Goal: Information Seeking & Learning: Understand process/instructions

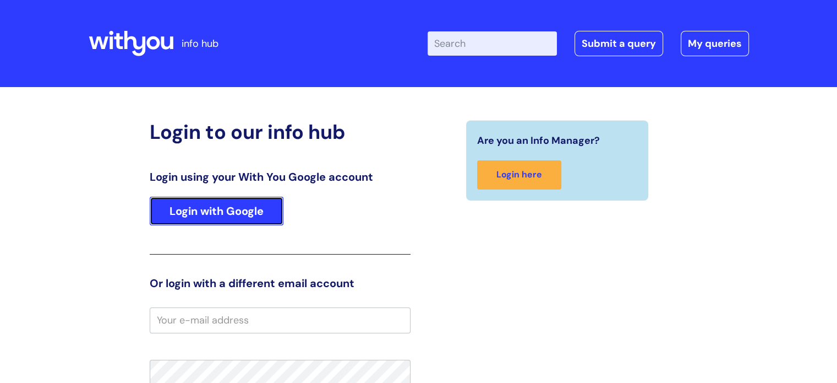
click at [237, 215] on link "Login with Google" at bounding box center [217, 211] width 134 height 29
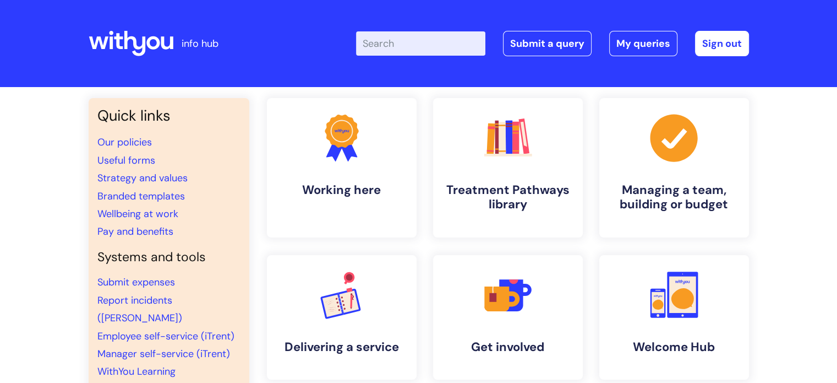
click at [424, 45] on input "Enter your search term here..." at bounding box center [420, 43] width 129 height 24
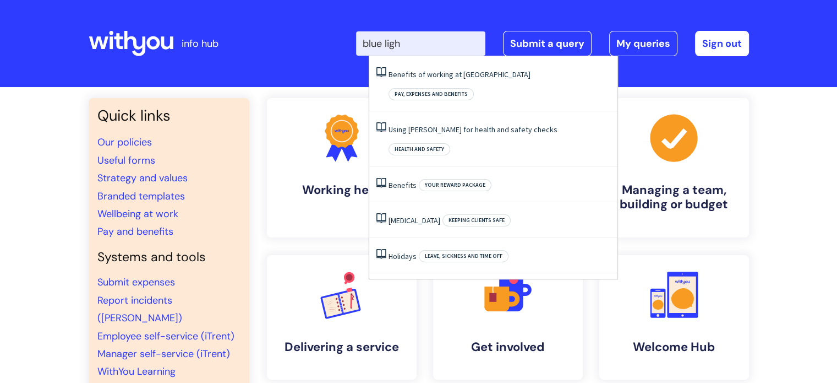
type input "blue light"
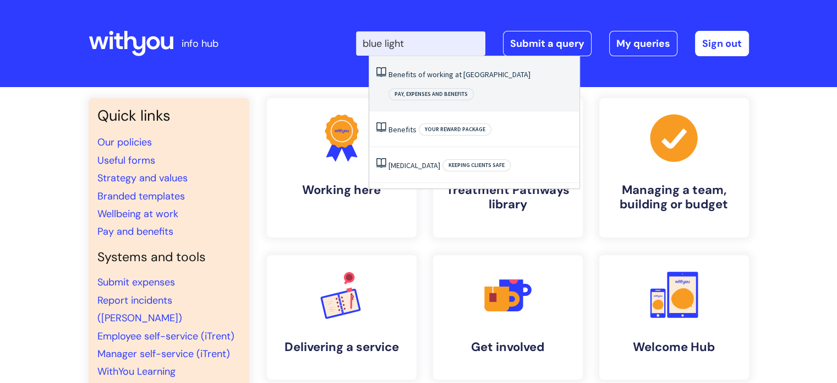
click at [445, 77] on link "Benefits of working at [GEOGRAPHIC_DATA]" at bounding box center [460, 74] width 142 height 10
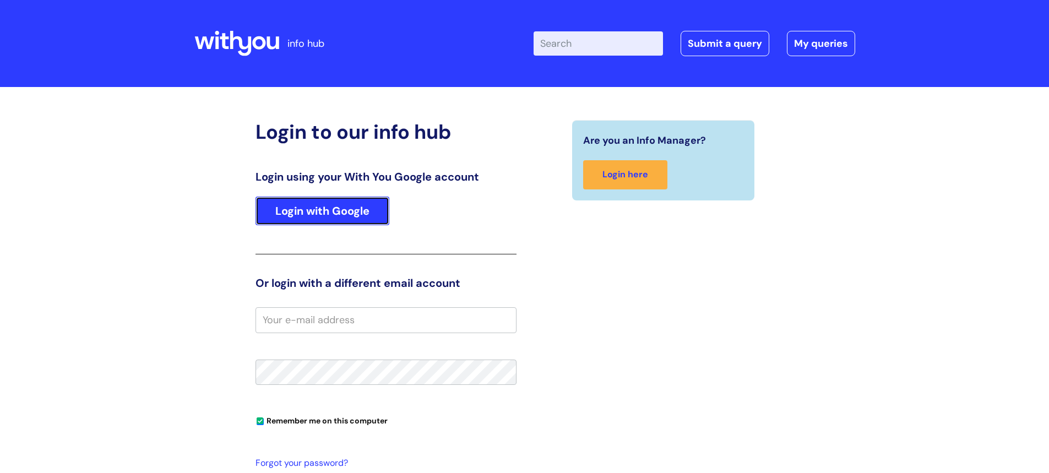
drag, startPoint x: 296, startPoint y: 215, endPoint x: 309, endPoint y: 178, distance: 39.4
click at [295, 215] on link "Login with Google" at bounding box center [322, 211] width 134 height 29
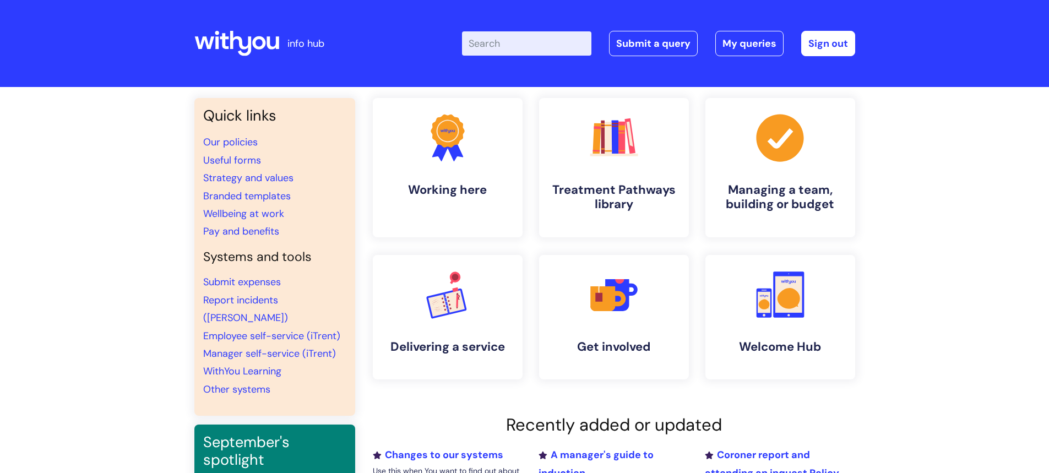
click at [509, 46] on input "Enter your search term here..." at bounding box center [526, 43] width 129 height 24
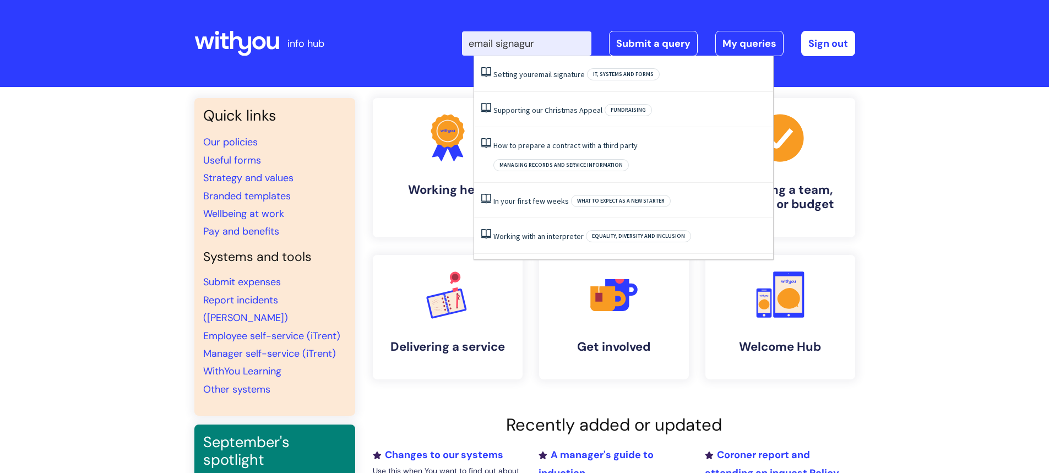
type input "email signagure"
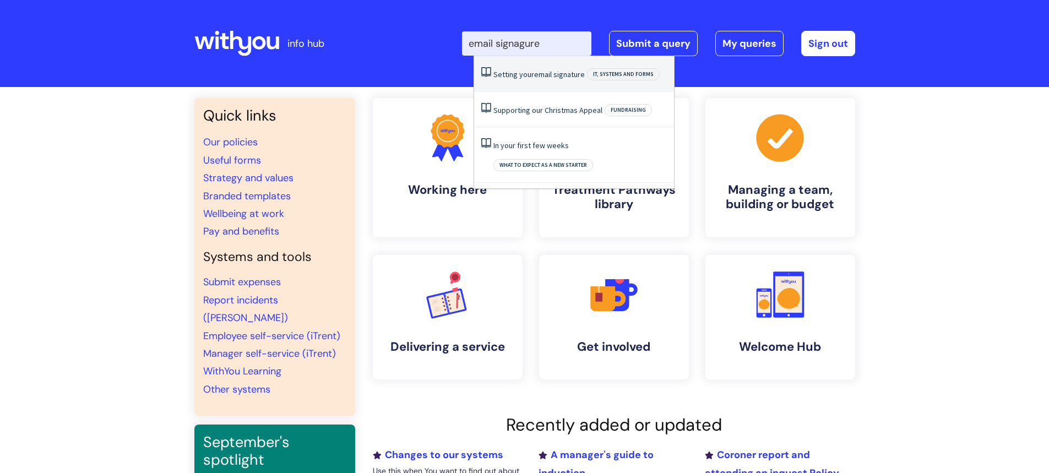
click at [537, 72] on span "email" at bounding box center [543, 74] width 18 height 10
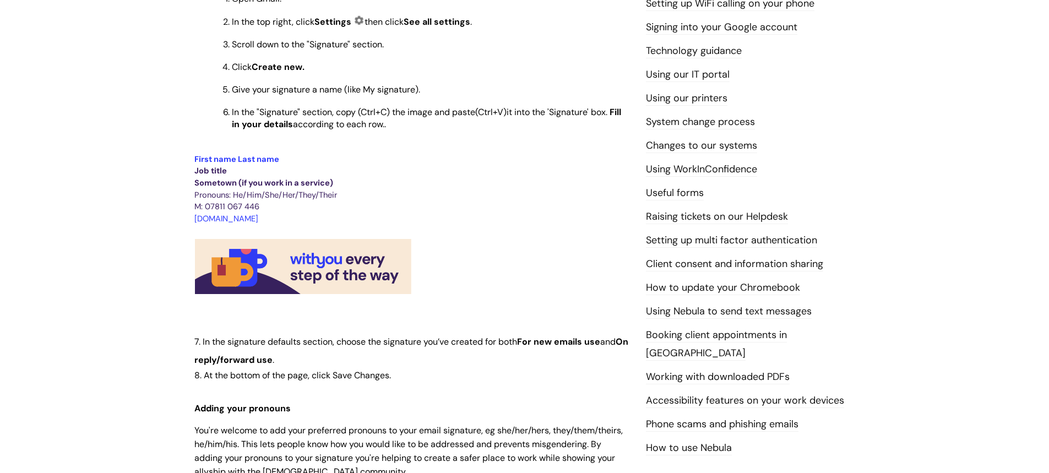
scroll to position [385, 0]
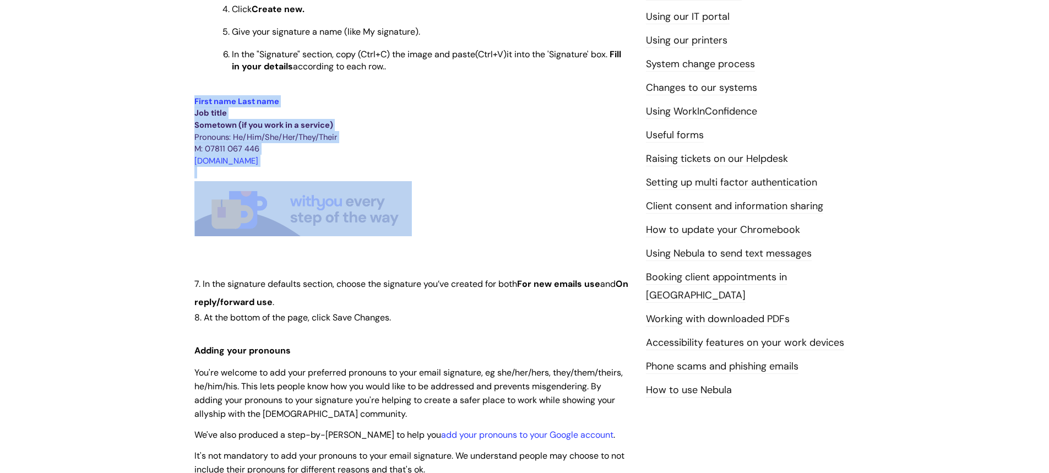
drag, startPoint x: 195, startPoint y: 101, endPoint x: 416, endPoint y: 224, distance: 252.6
click at [402, 226] on div "Use this to Find out how to set your email signature Adding an email signature …" at bounding box center [411, 244] width 435 height 842
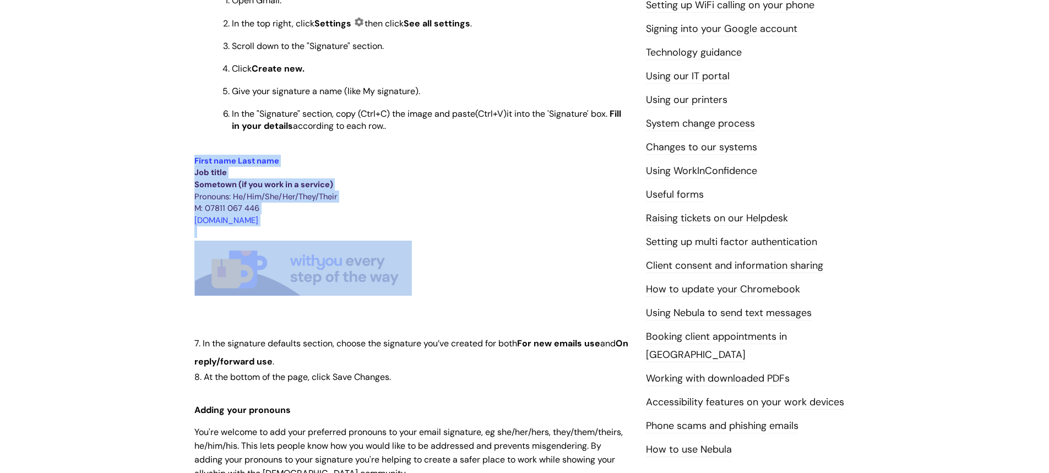
scroll to position [275, 0]
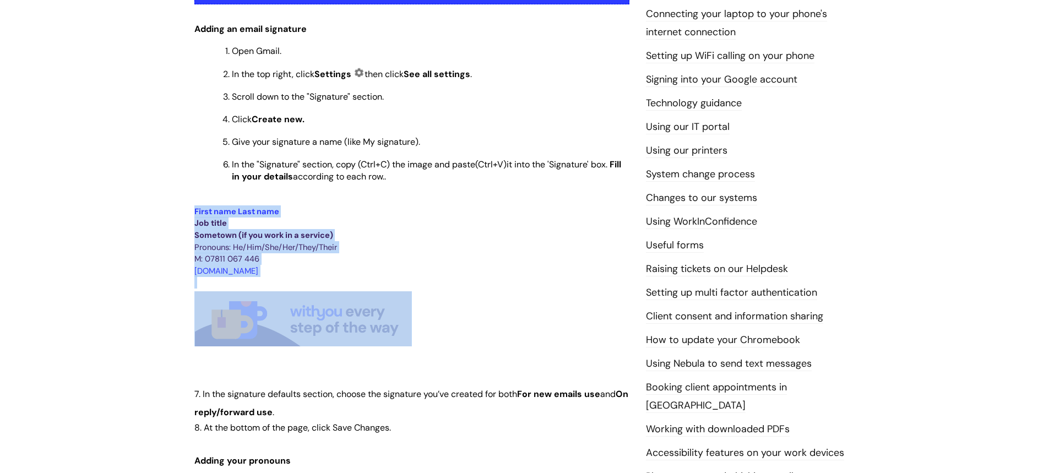
click at [472, 292] on p at bounding box center [411, 319] width 435 height 61
drag, startPoint x: 193, startPoint y: 206, endPoint x: 396, endPoint y: 309, distance: 228.0
click at [396, 309] on div "Setting your email signature Modified on: Wed, 8 Jan, 2025 at 10:31 AM Use this…" at bounding box center [411, 367] width 451 height 1010
click at [414, 311] on p at bounding box center [411, 319] width 435 height 61
copy div "First name Last name Job title Sometown (if you work in a service) Pronouns: He…"
